Goal: Task Accomplishment & Management: Manage account settings

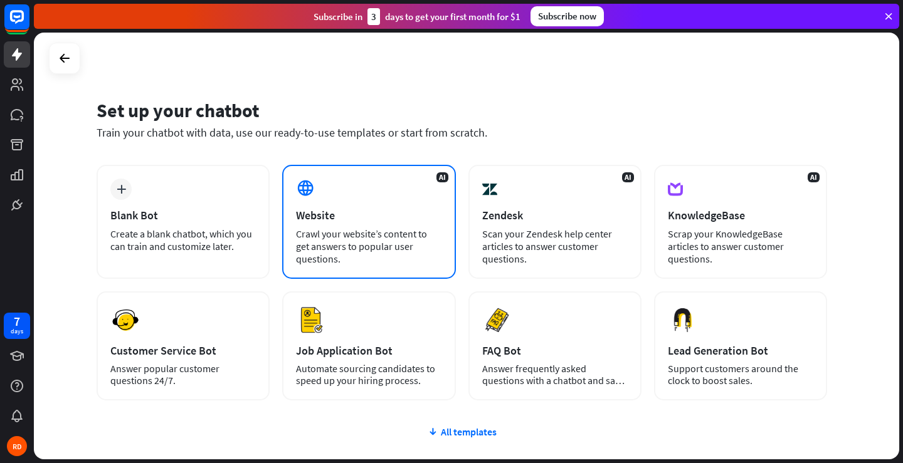
click at [373, 196] on div "AI Website Crawl your website’s content to get answers to popular user question…" at bounding box center [368, 222] width 173 height 114
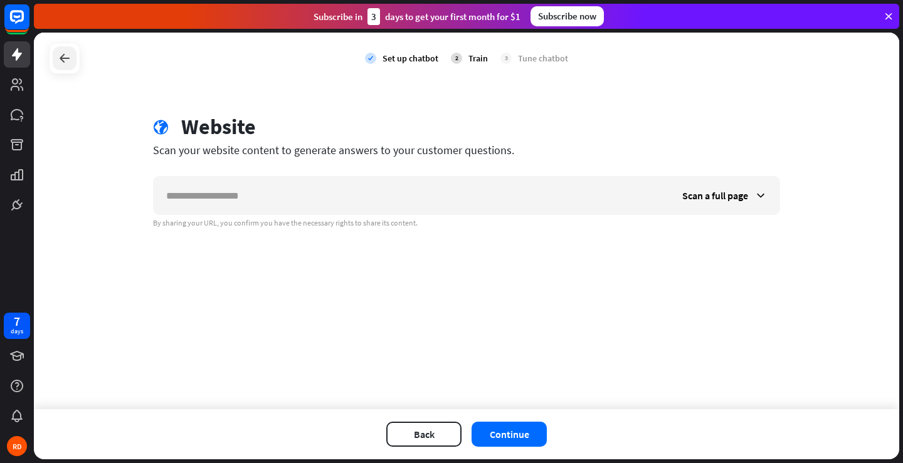
click at [68, 55] on icon at bounding box center [64, 58] width 15 height 15
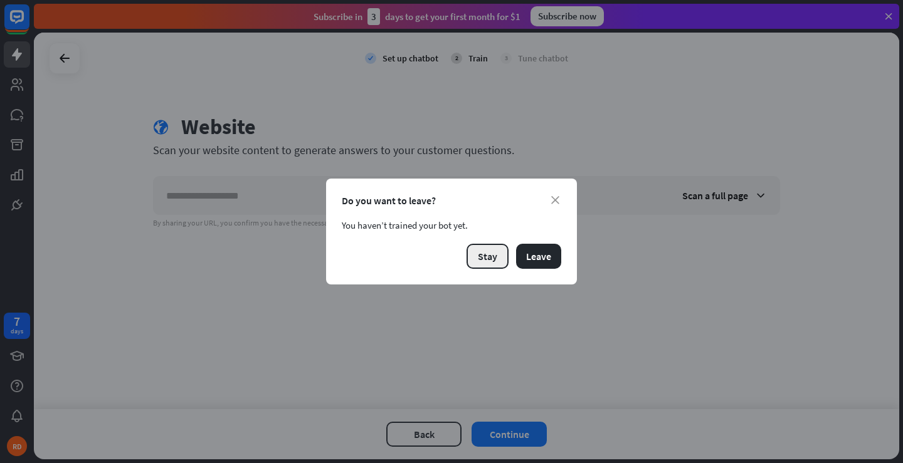
click at [505, 251] on button "Stay" at bounding box center [487, 256] width 42 height 25
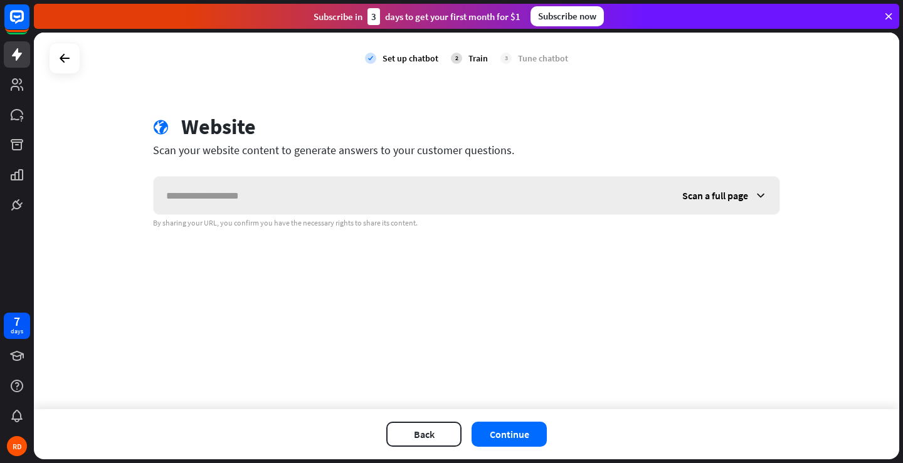
click at [739, 195] on span "Scan a full page" at bounding box center [715, 195] width 66 height 13
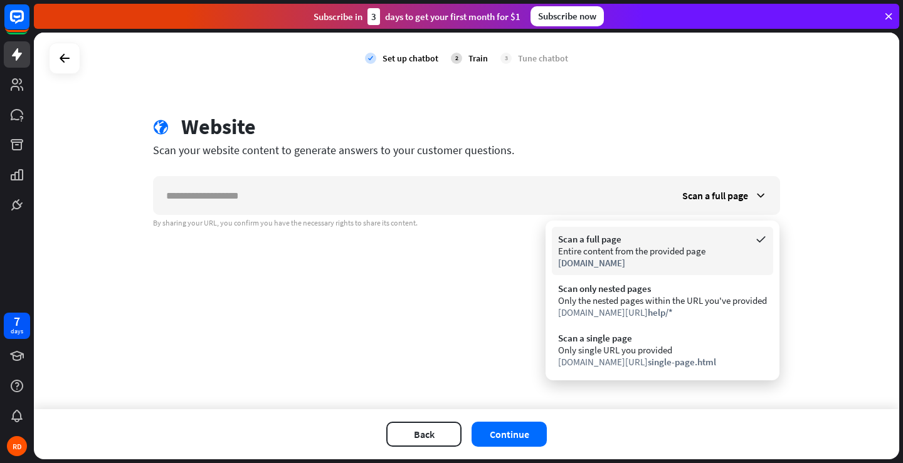
click at [639, 256] on div "Entire content from the provided page" at bounding box center [662, 251] width 209 height 12
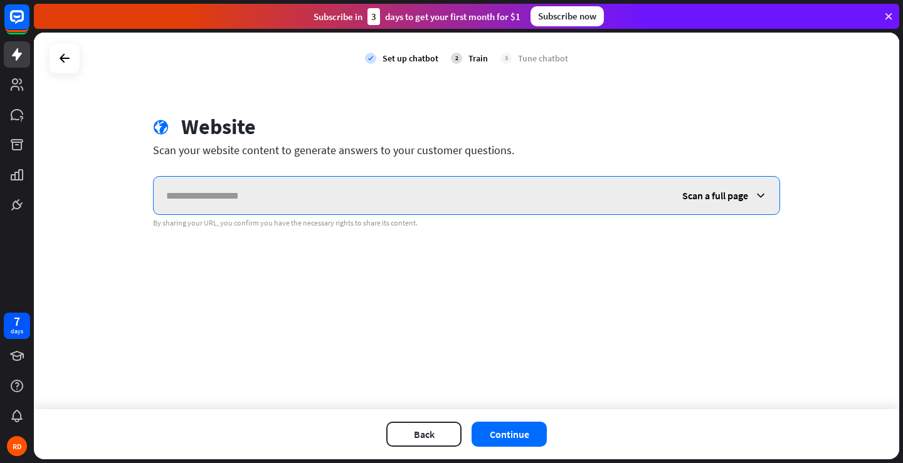
click at [318, 203] on input "text" at bounding box center [412, 196] width 516 height 38
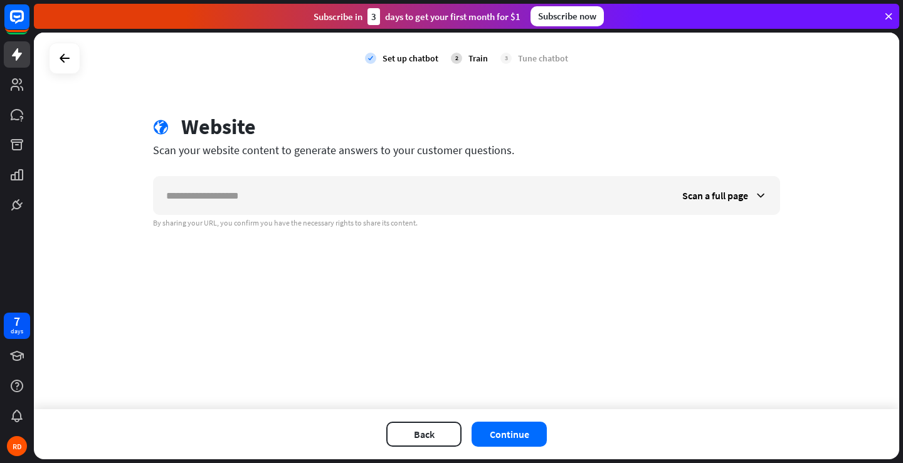
click at [61, 77] on div "check Set up chatbot 2 Train 3 Tune chatbot" at bounding box center [466, 58] width 865 height 51
click at [69, 55] on icon at bounding box center [64, 58] width 15 height 15
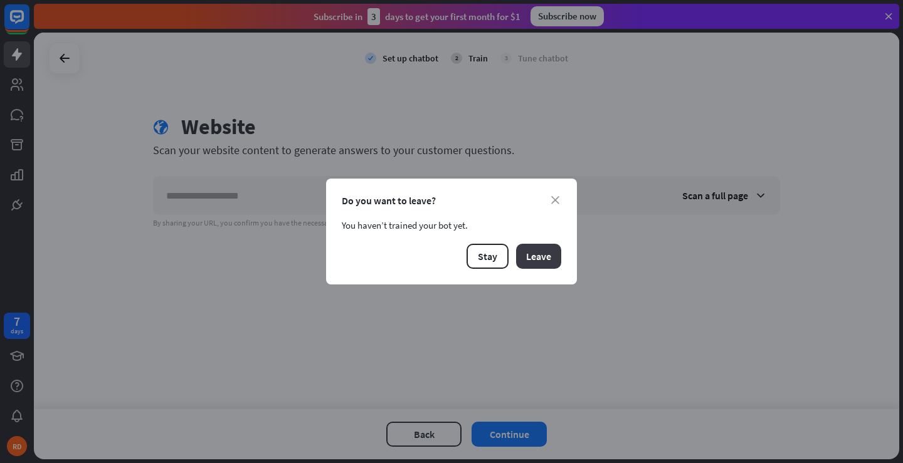
click at [539, 251] on button "Leave" at bounding box center [538, 256] width 45 height 25
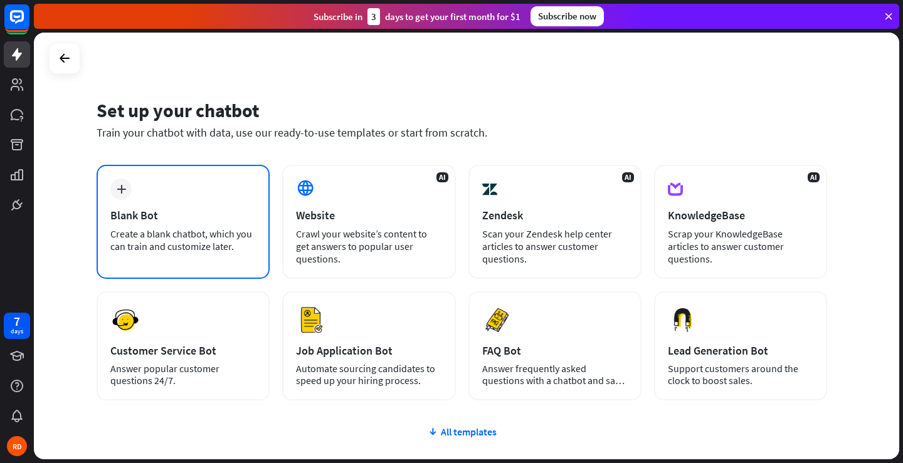
click at [193, 234] on div "Create a blank chatbot, which you can train and customize later." at bounding box center [182, 240] width 145 height 25
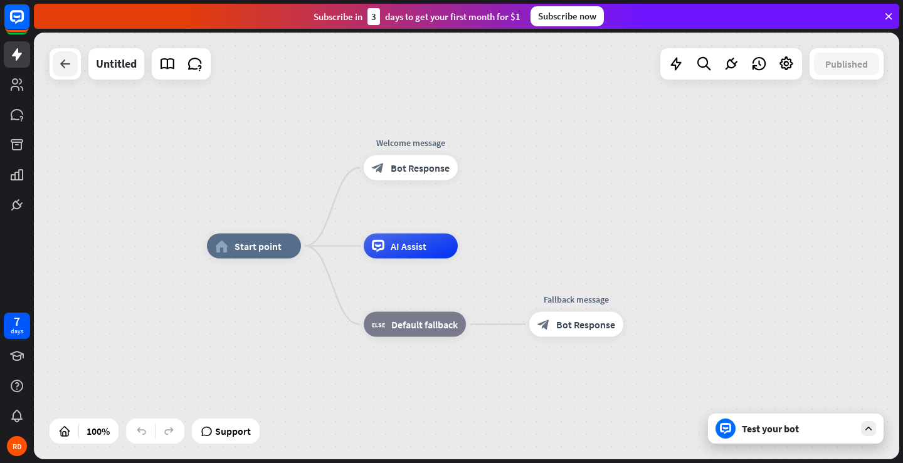
click at [53, 61] on div at bounding box center [65, 63] width 25 height 25
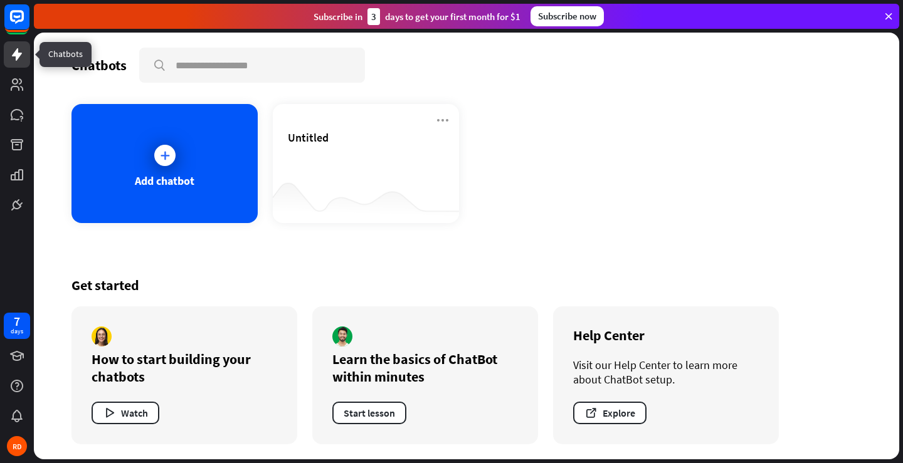
click at [9, 60] on icon at bounding box center [16, 54] width 15 height 15
click at [18, 58] on icon at bounding box center [17, 54] width 10 height 13
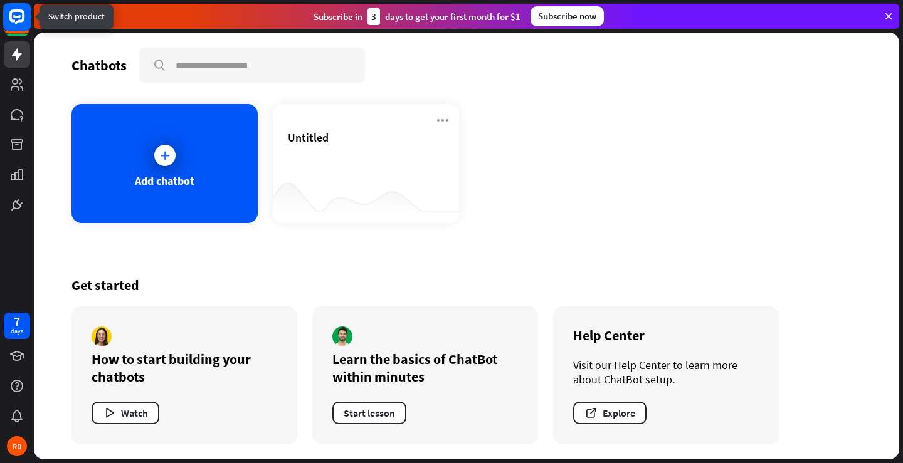
click at [13, 14] on rect at bounding box center [17, 17] width 28 height 28
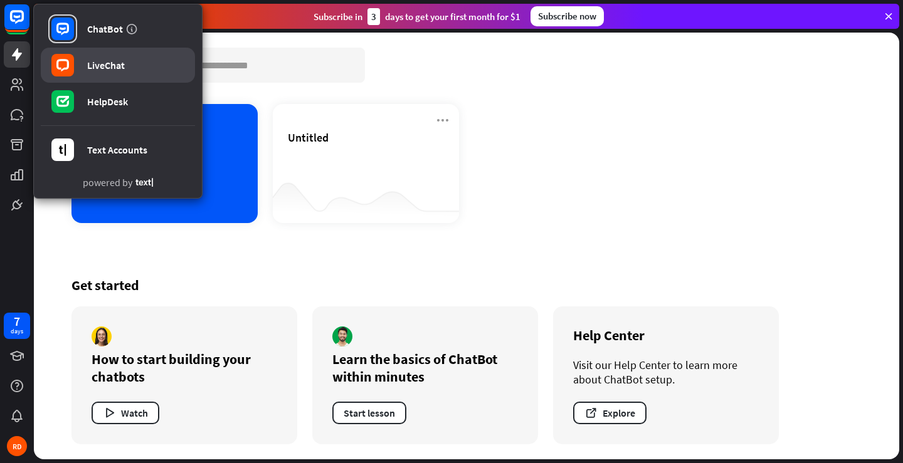
click at [107, 56] on link "LiveChat" at bounding box center [118, 65] width 154 height 35
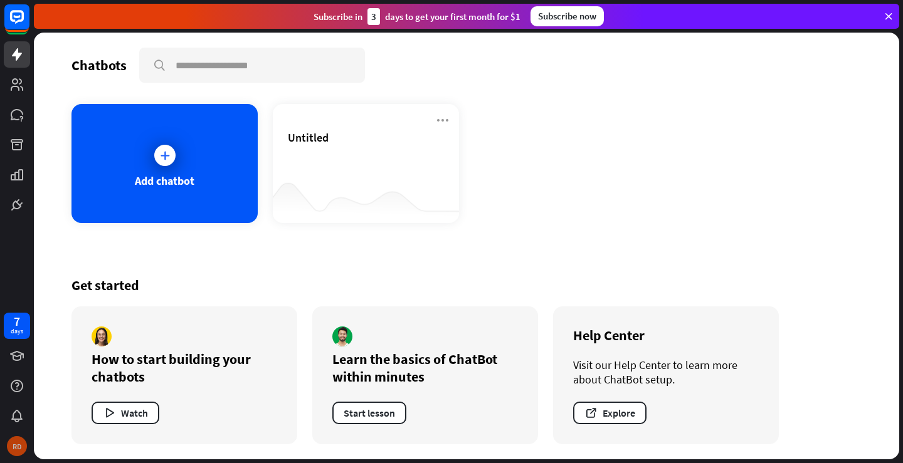
click at [14, 445] on div "RD" at bounding box center [17, 446] width 20 height 20
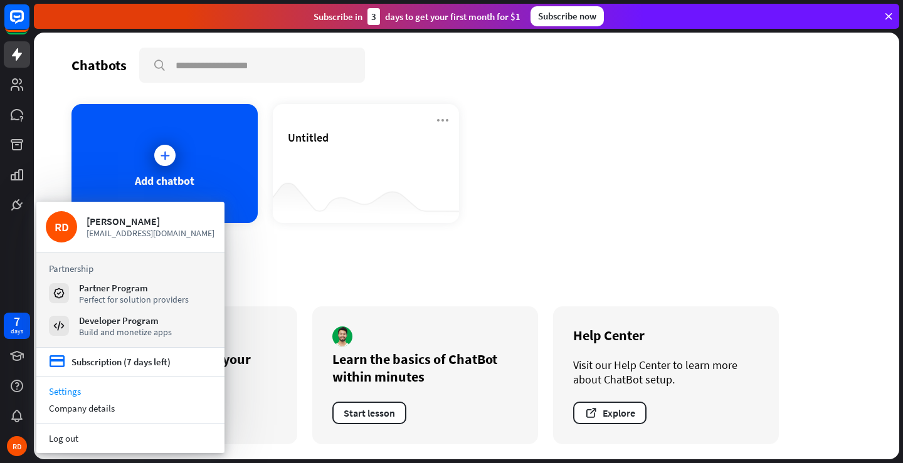
click at [61, 395] on link "Settings" at bounding box center [130, 391] width 188 height 17
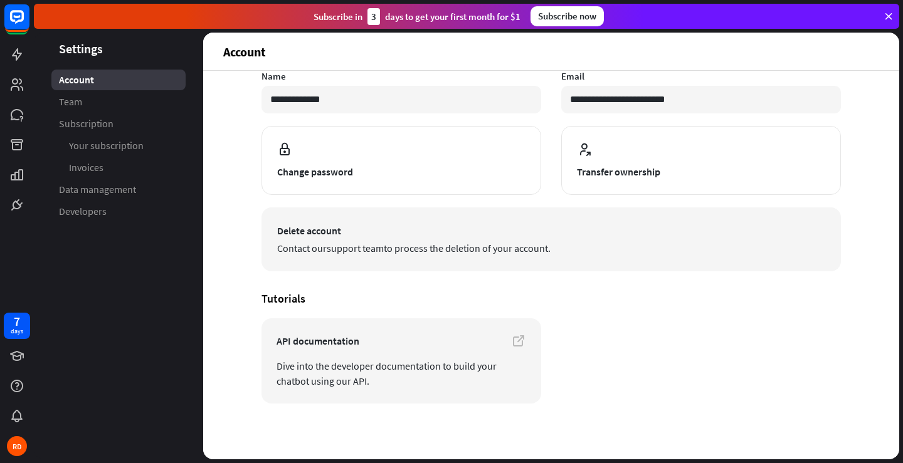
scroll to position [93, 0]
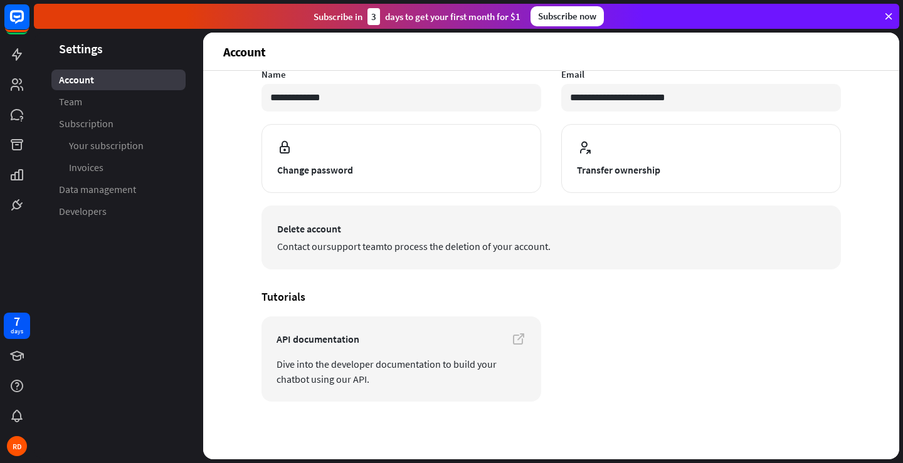
click at [327, 216] on button "Delete account Contact our support team to process the deletion of your account." at bounding box center [550, 238] width 579 height 64
click at [318, 239] on span "Contact our support team to process the deletion of your account." at bounding box center [551, 246] width 548 height 15
click at [318, 232] on span "Delete account" at bounding box center [551, 228] width 548 height 15
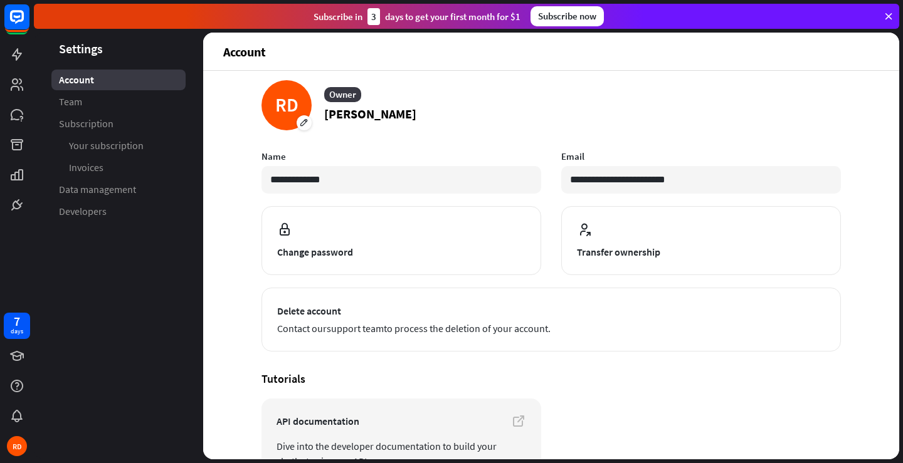
scroll to position [0, 0]
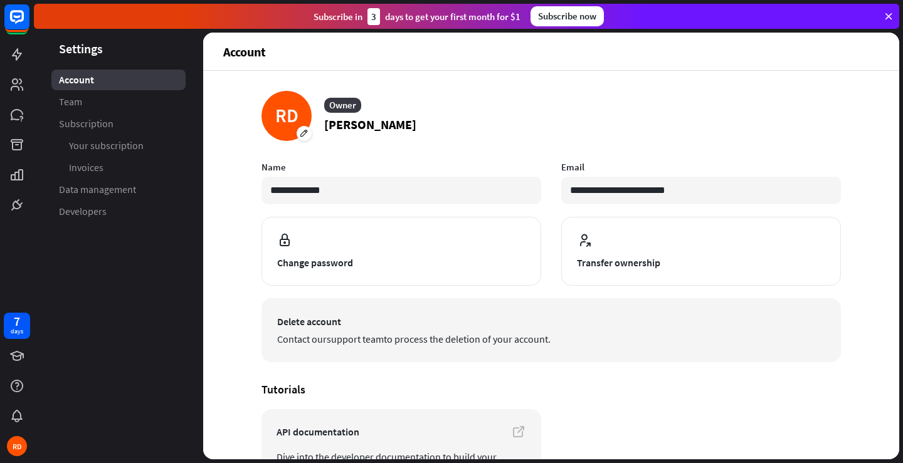
click at [296, 318] on span "Delete account" at bounding box center [551, 321] width 548 height 15
click at [500, 302] on button "Delete account Contact our support team to process the deletion of your account." at bounding box center [550, 330] width 579 height 64
click at [297, 319] on span "Delete account" at bounding box center [551, 321] width 548 height 15
